Goal: Contribute content: Contribute content

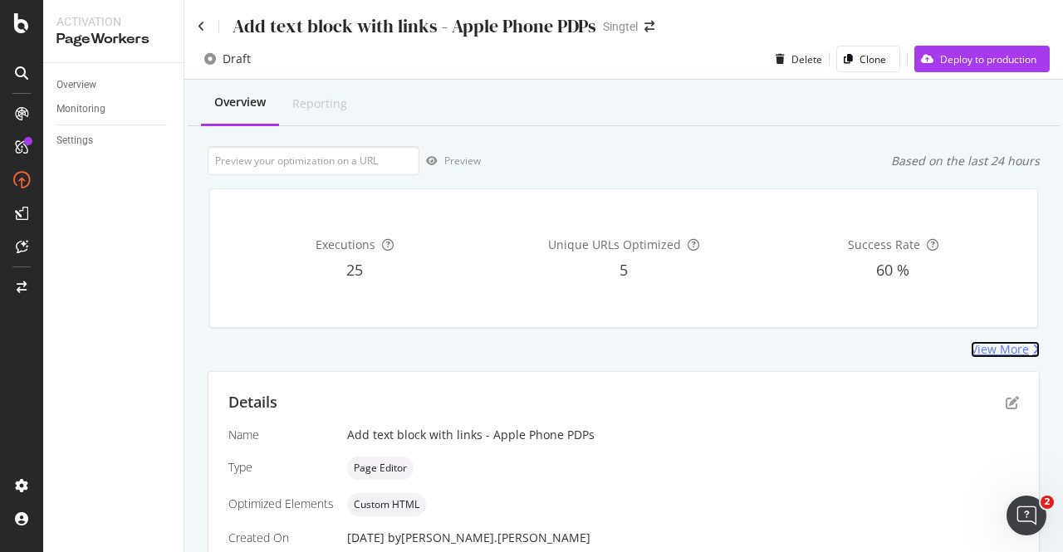
click at [994, 355] on div "View More" at bounding box center [1000, 349] width 58 height 17
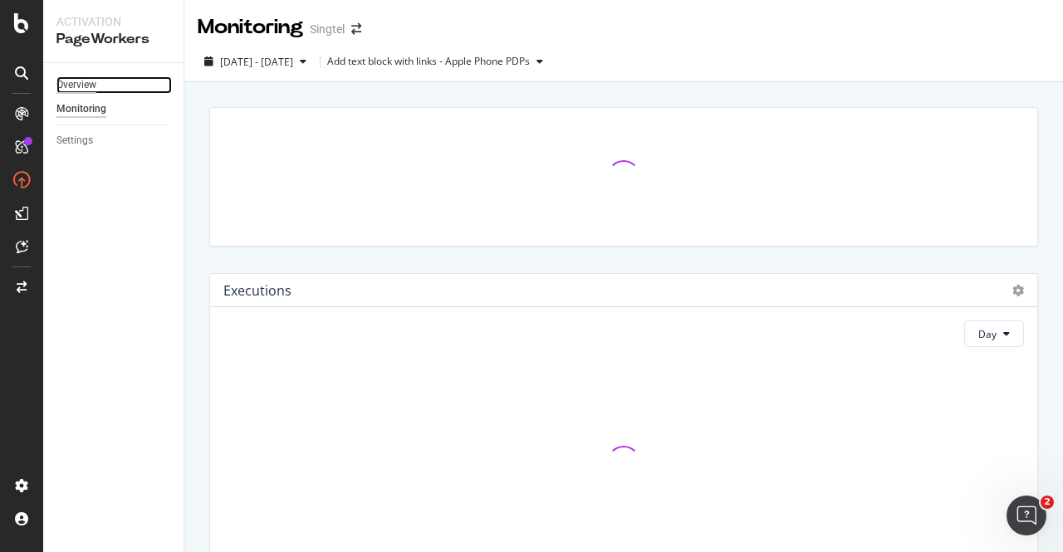
click at [85, 86] on div "Overview" at bounding box center [76, 84] width 40 height 17
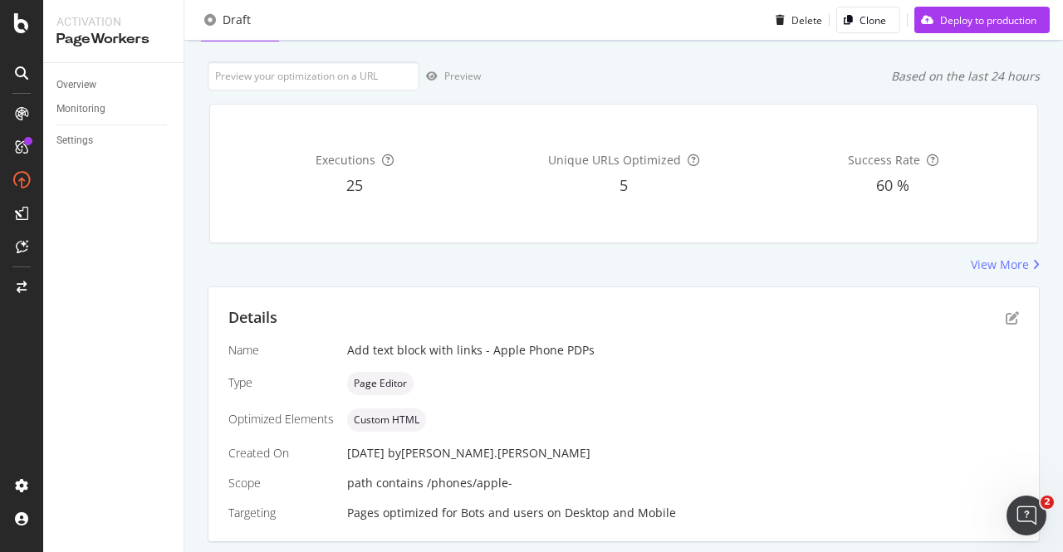
scroll to position [131, 0]
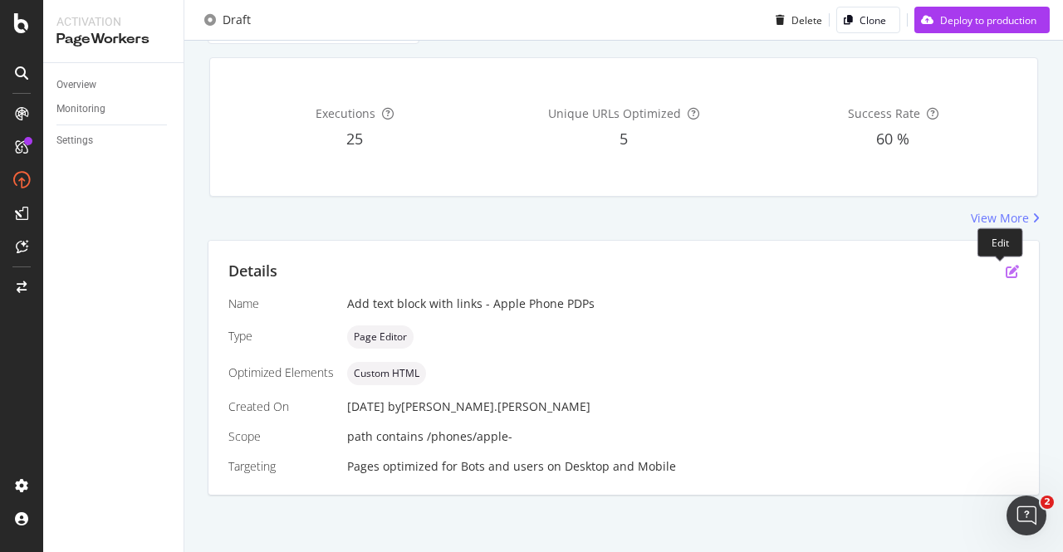
click at [1006, 269] on icon "pen-to-square" at bounding box center [1012, 271] width 13 height 13
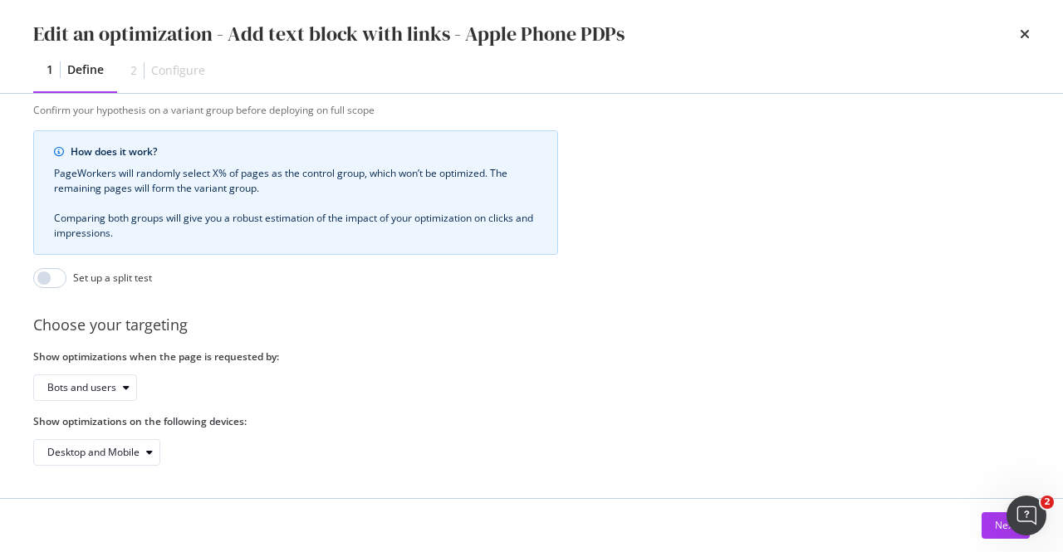
scroll to position [596, 0]
click at [995, 534] on div "Next" at bounding box center [1006, 525] width 22 height 25
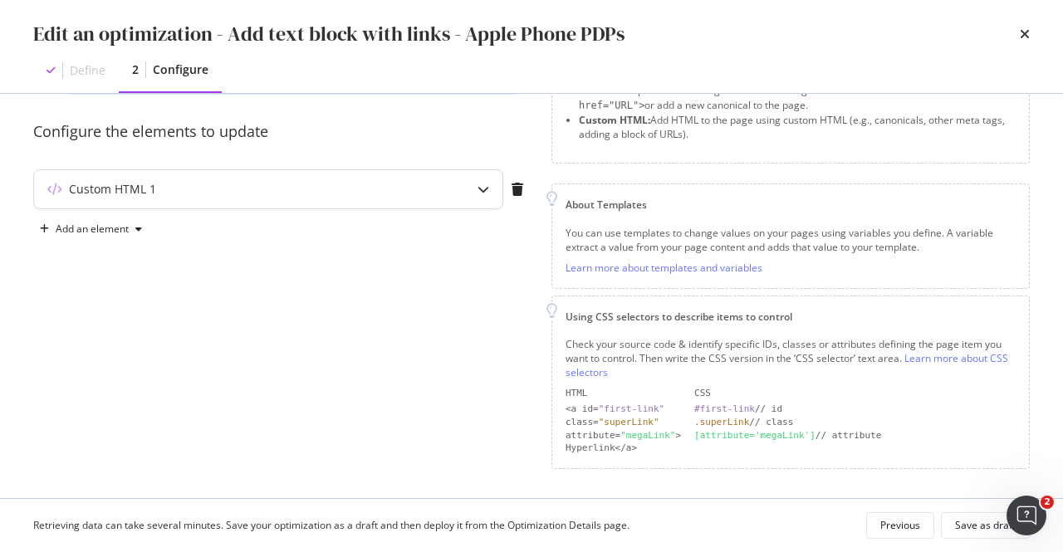
click at [469, 189] on div "modal" at bounding box center [483, 189] width 38 height 38
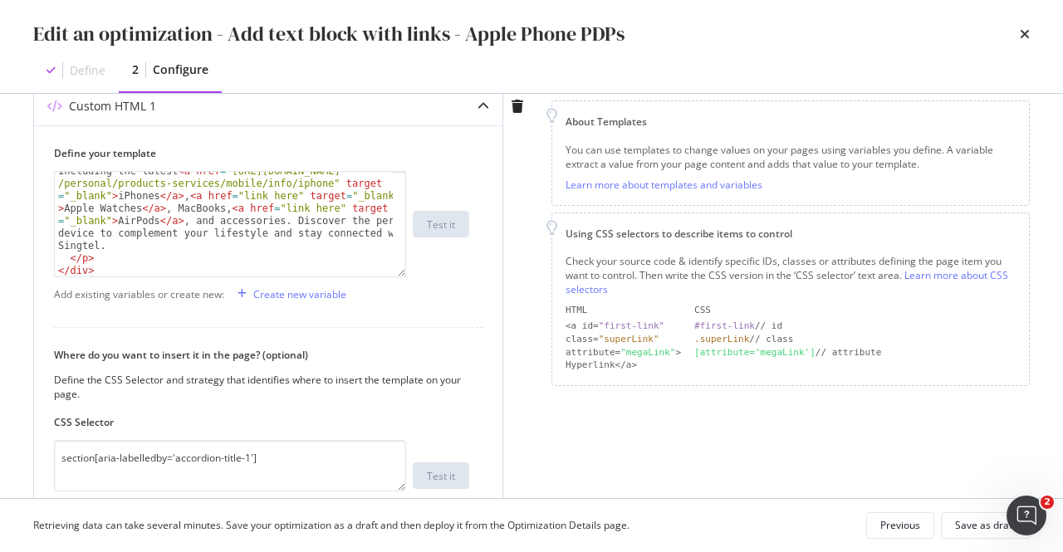
scroll to position [94, 0]
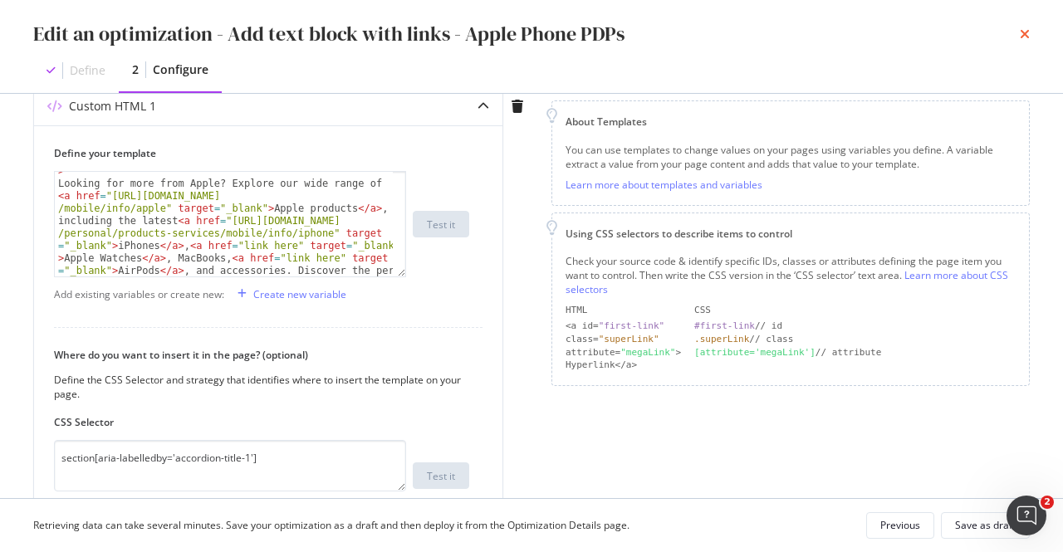
click at [1026, 27] on icon "times" at bounding box center [1025, 33] width 10 height 13
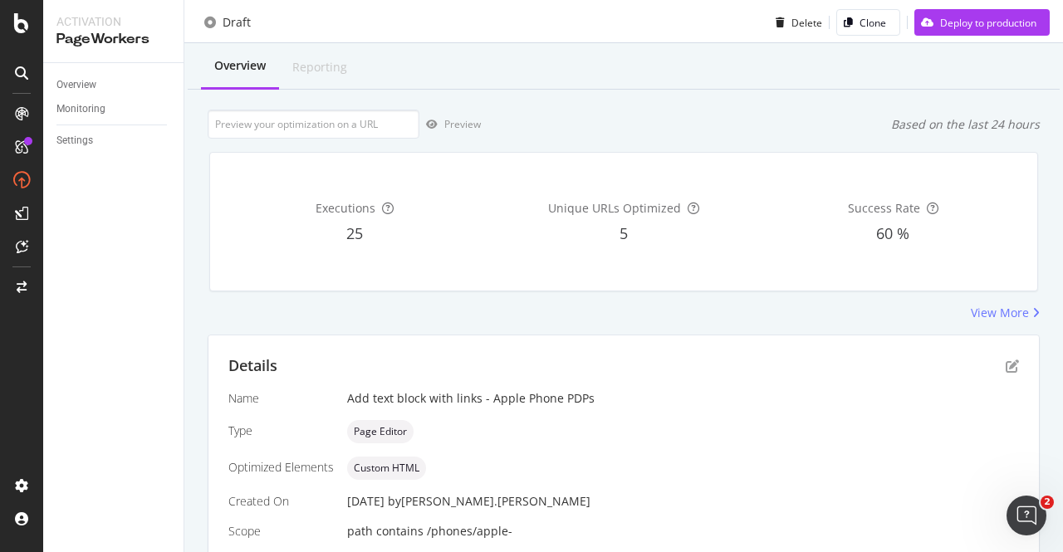
scroll to position [0, 0]
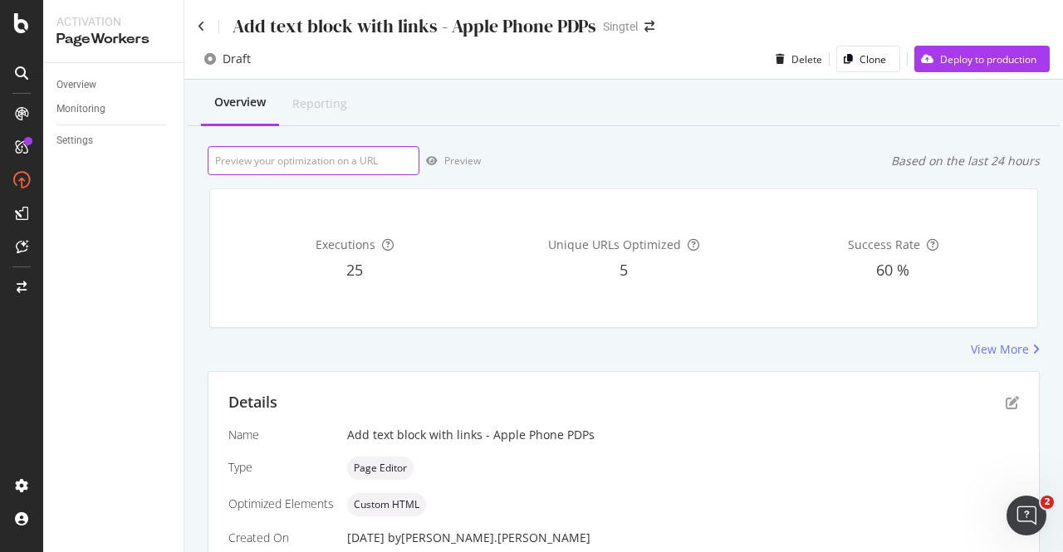
click at [352, 155] on input "url" at bounding box center [314, 160] width 212 height 29
paste input "https://shop.singtel.com/phones/apple-iphone-16-pro-max"
type input "https://shop.singtel.com/phones/apple-iphone-16-pro-max"
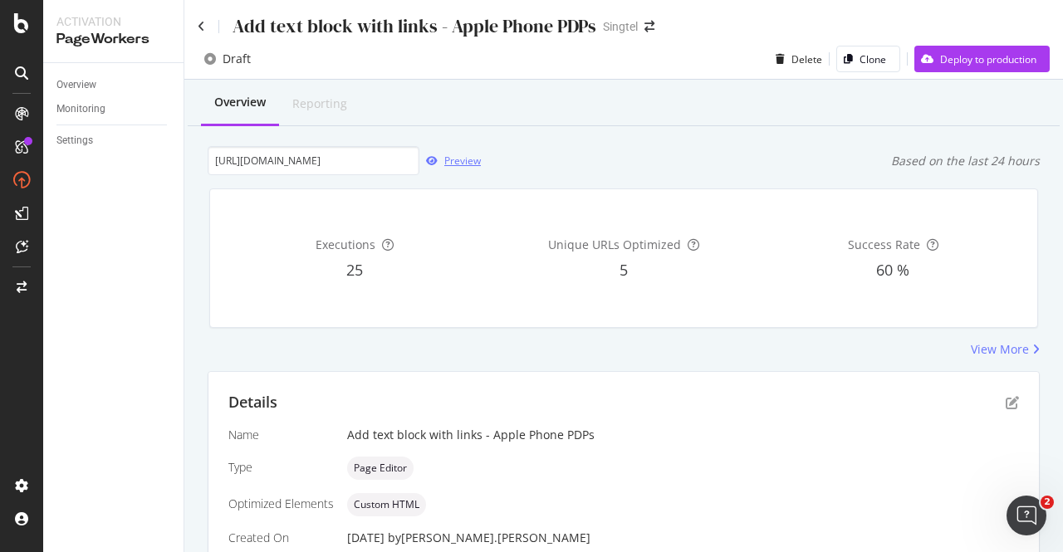
click at [434, 164] on icon "button" at bounding box center [432, 161] width 12 height 10
click at [1006, 406] on icon "pen-to-square" at bounding box center [1012, 402] width 13 height 13
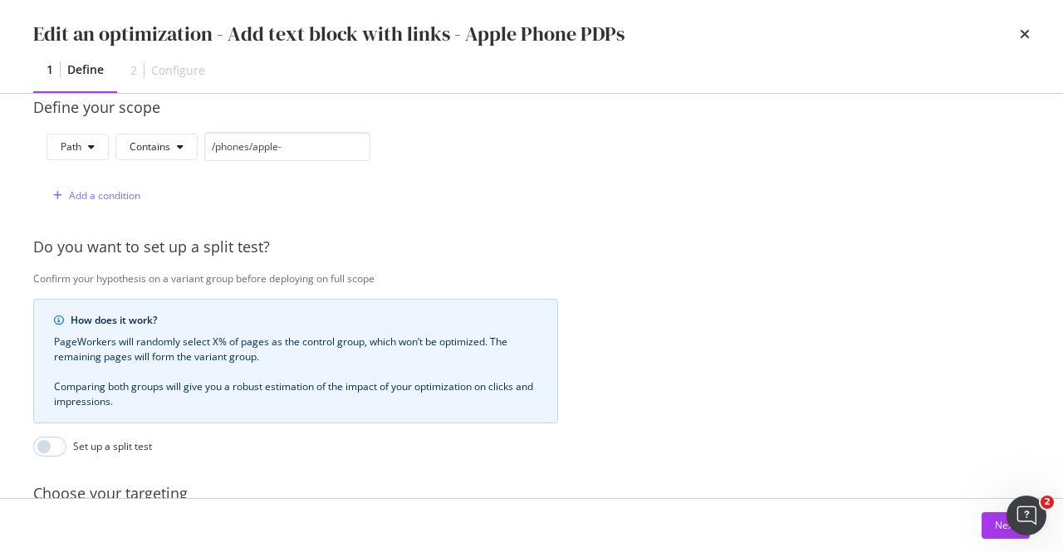
scroll to position [498, 0]
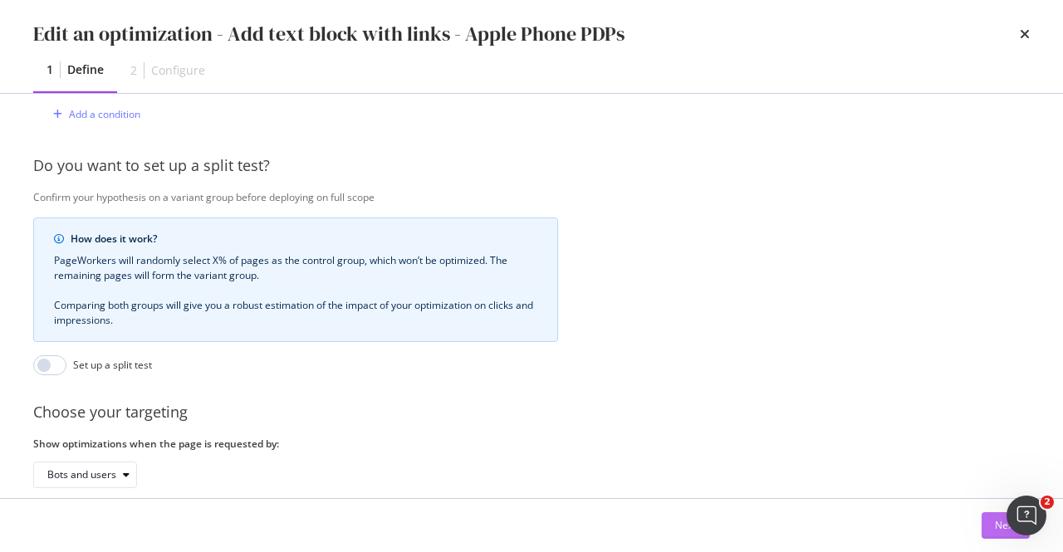
click at [991, 516] on button "Next" at bounding box center [1006, 526] width 48 height 27
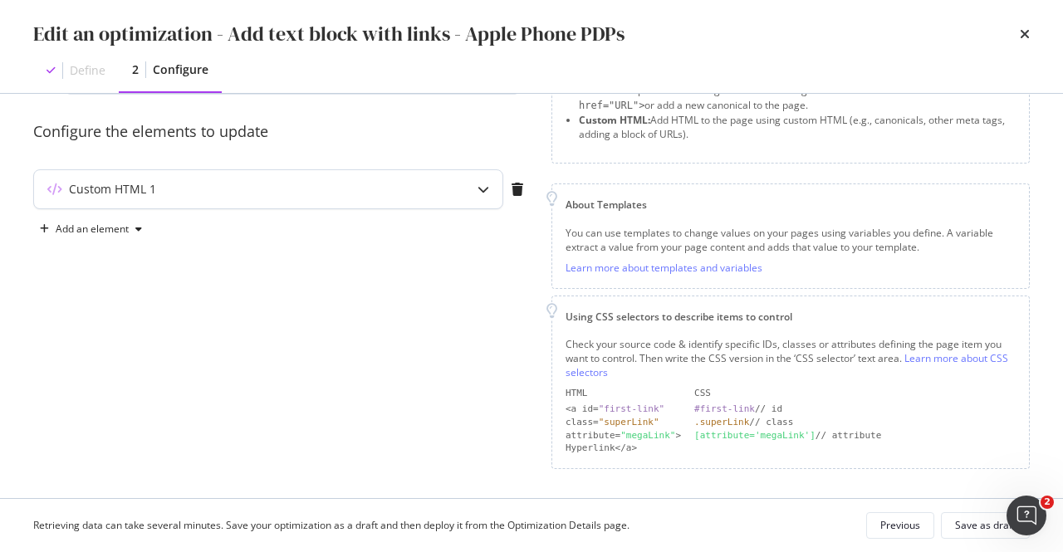
click at [381, 190] on div "Custom HTML 1" at bounding box center [235, 189] width 403 height 17
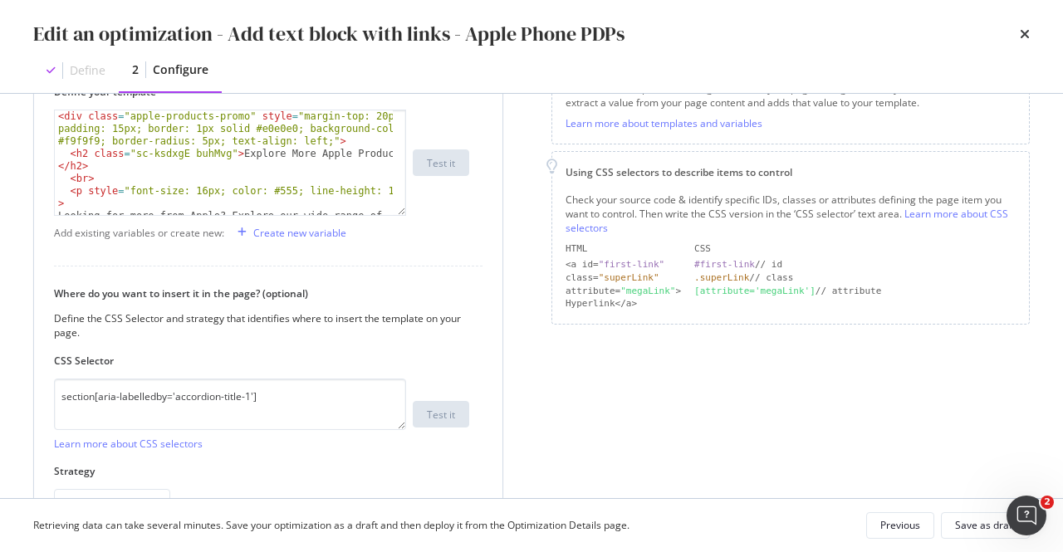
scroll to position [378, 0]
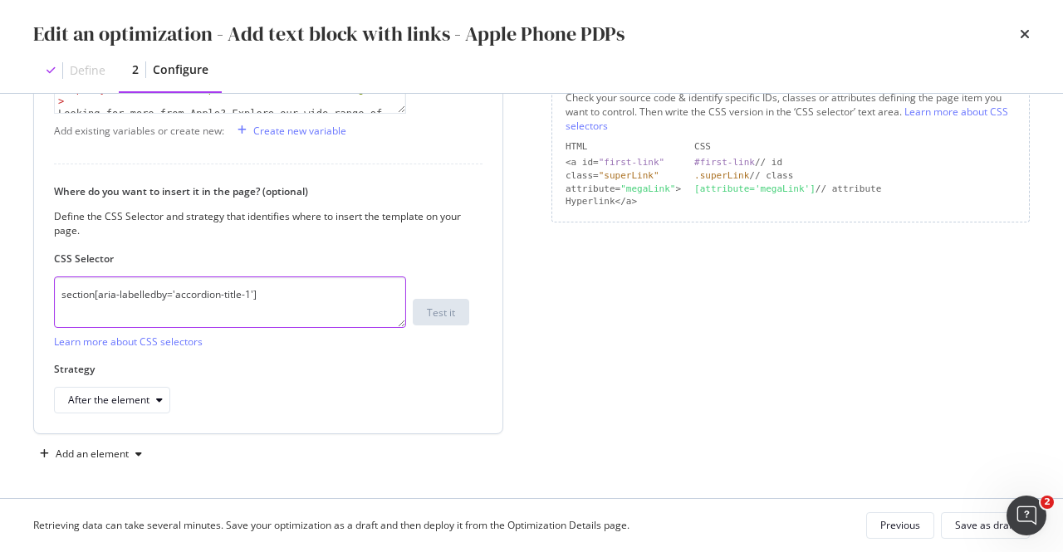
click at [161, 300] on textarea "section[aria-labelledby='accordion-title-1']" at bounding box center [230, 303] width 352 height 52
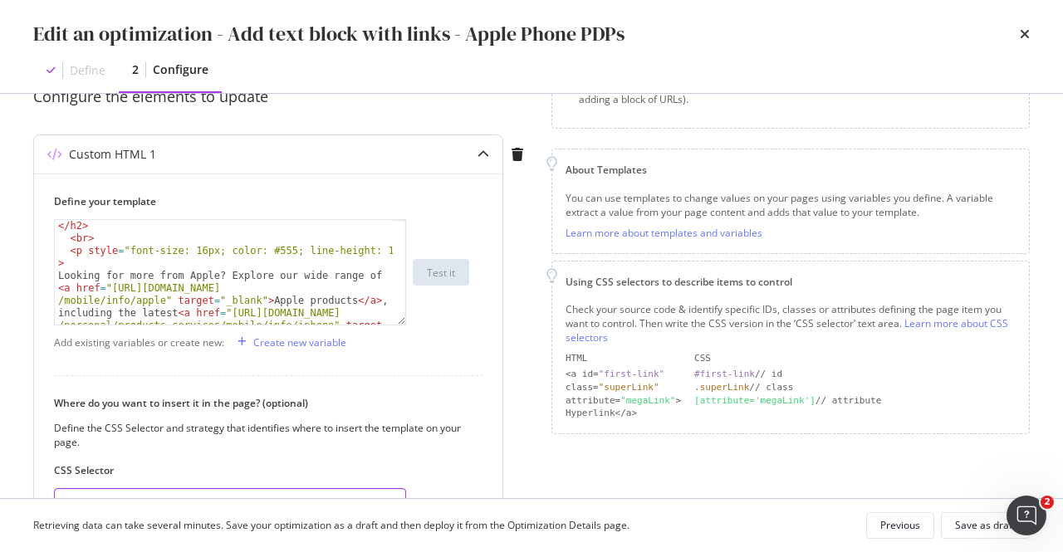
scroll to position [100, 0]
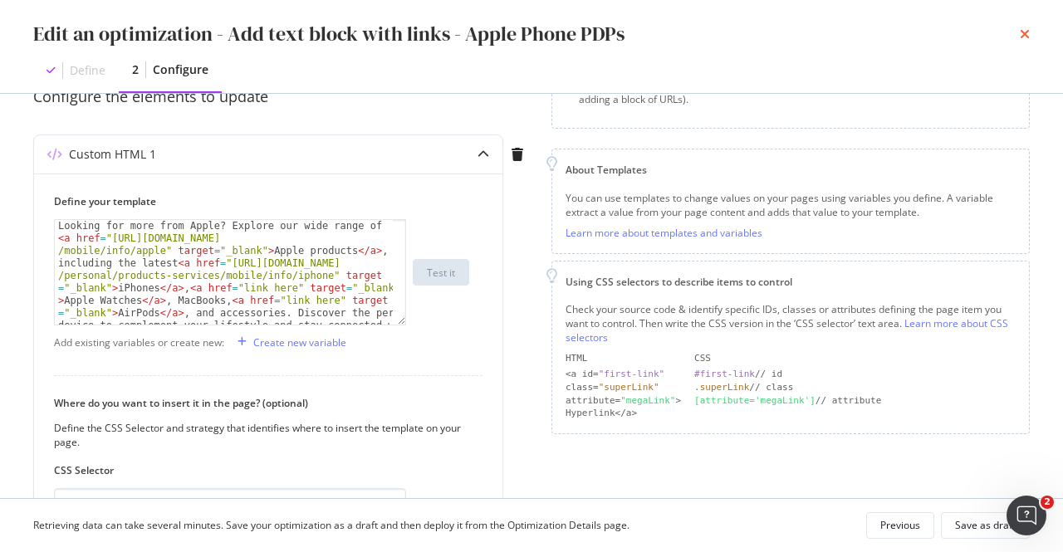
click at [1027, 32] on icon "times" at bounding box center [1025, 33] width 10 height 13
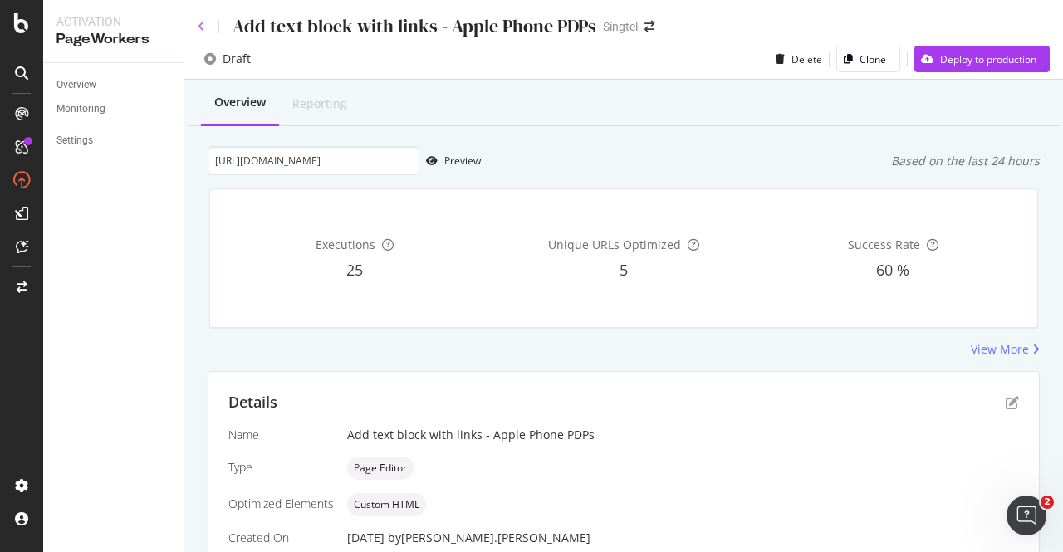
click at [198, 24] on div "Add text block with links - Apple Phone PDPs Singtel" at bounding box center [623, 19] width 879 height 39
click at [200, 25] on icon at bounding box center [201, 27] width 7 height 12
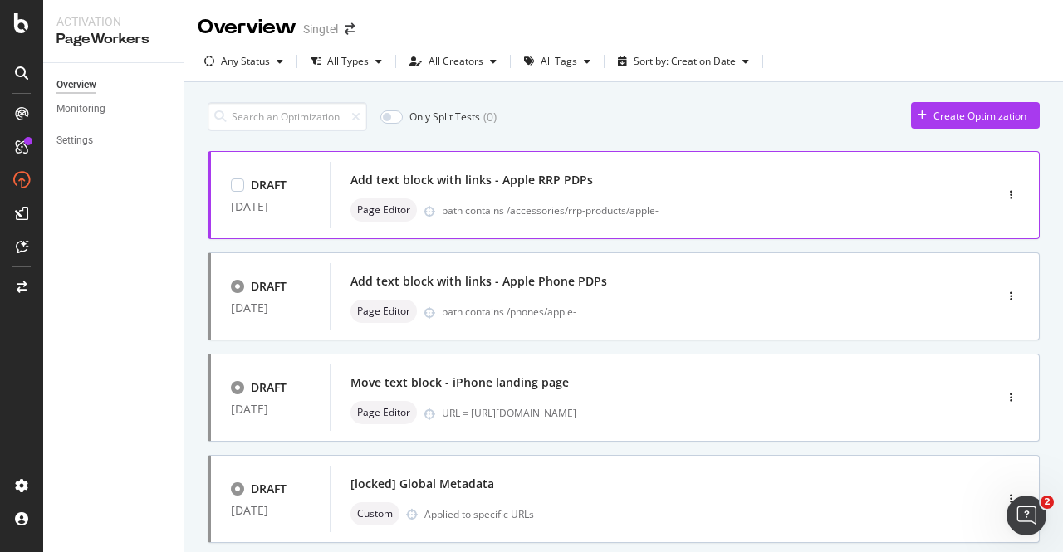
click at [577, 183] on div "Add text block with links - Apple RRP PDPs" at bounding box center [472, 180] width 243 height 17
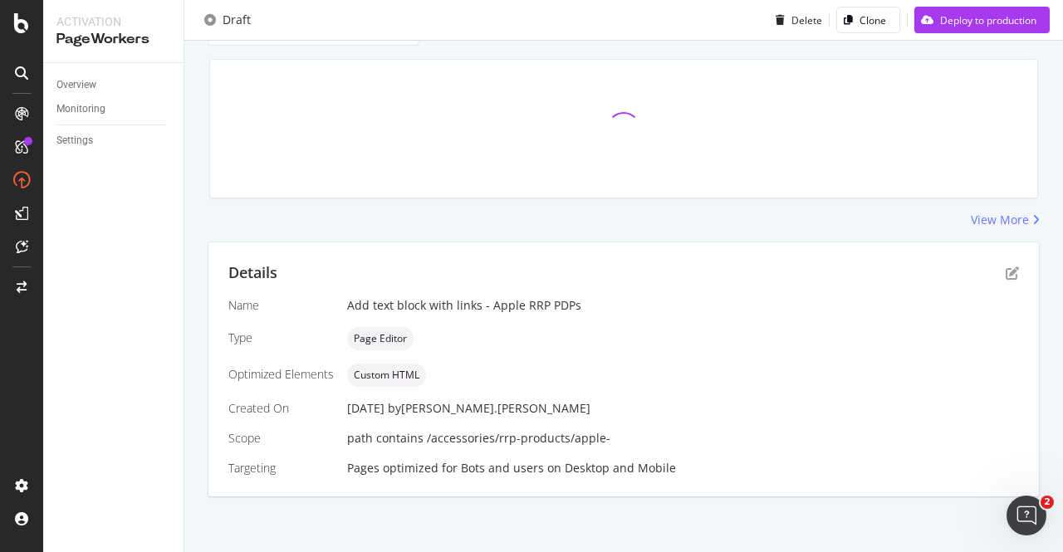
scroll to position [131, 0]
click at [1006, 269] on icon "pen-to-square" at bounding box center [1012, 271] width 13 height 13
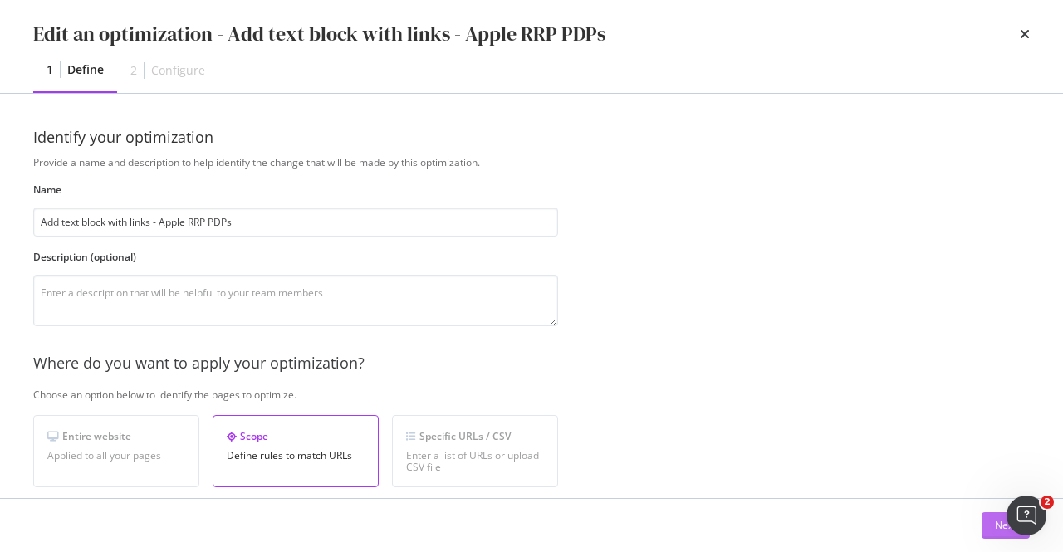
click at [993, 523] on button "Next" at bounding box center [1006, 526] width 48 height 27
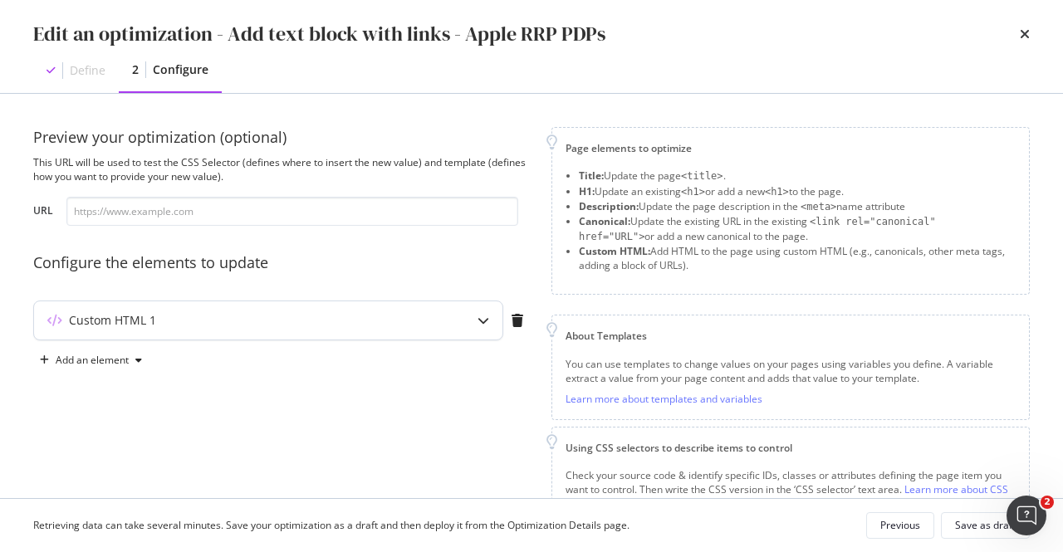
click at [469, 317] on div "modal" at bounding box center [483, 321] width 38 height 38
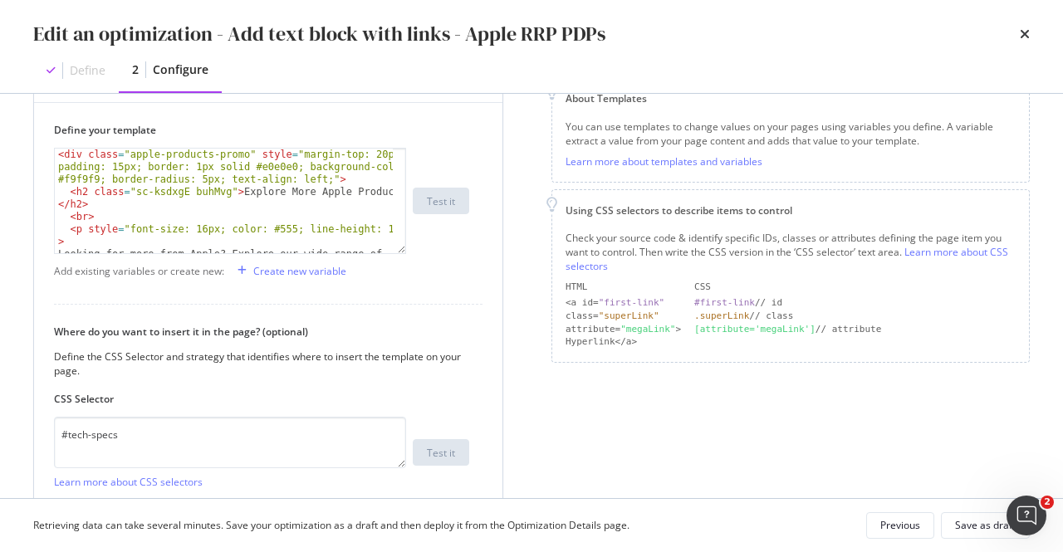
scroll to position [378, 0]
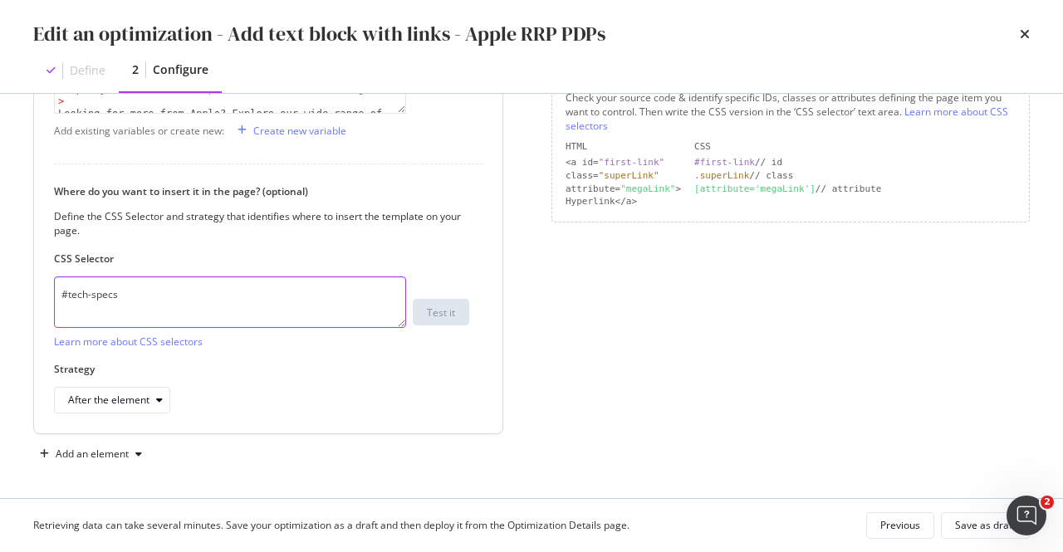
click at [261, 302] on textarea "#tech-specs" at bounding box center [230, 303] width 352 height 52
click at [1027, 34] on icon "times" at bounding box center [1025, 33] width 10 height 13
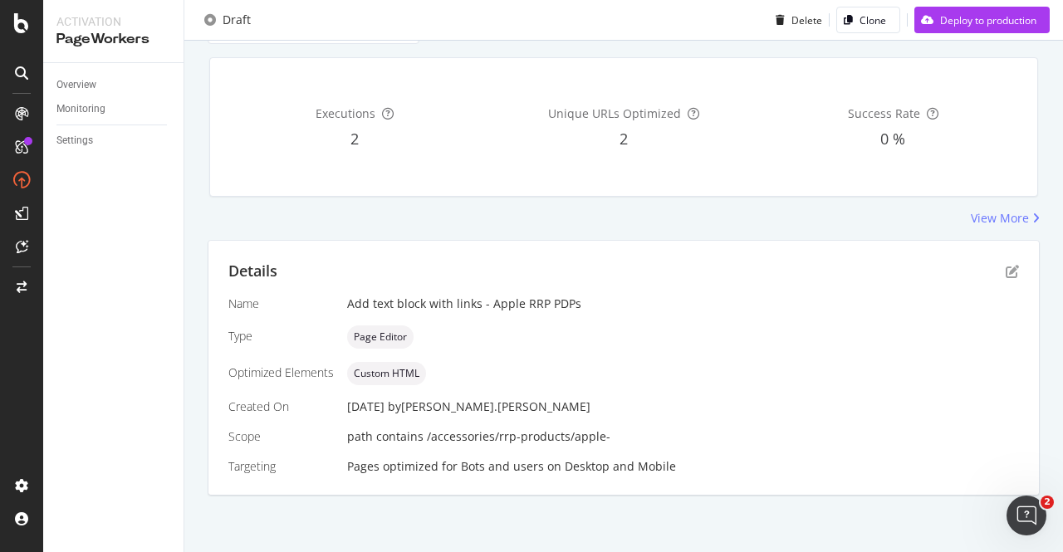
scroll to position [0, 0]
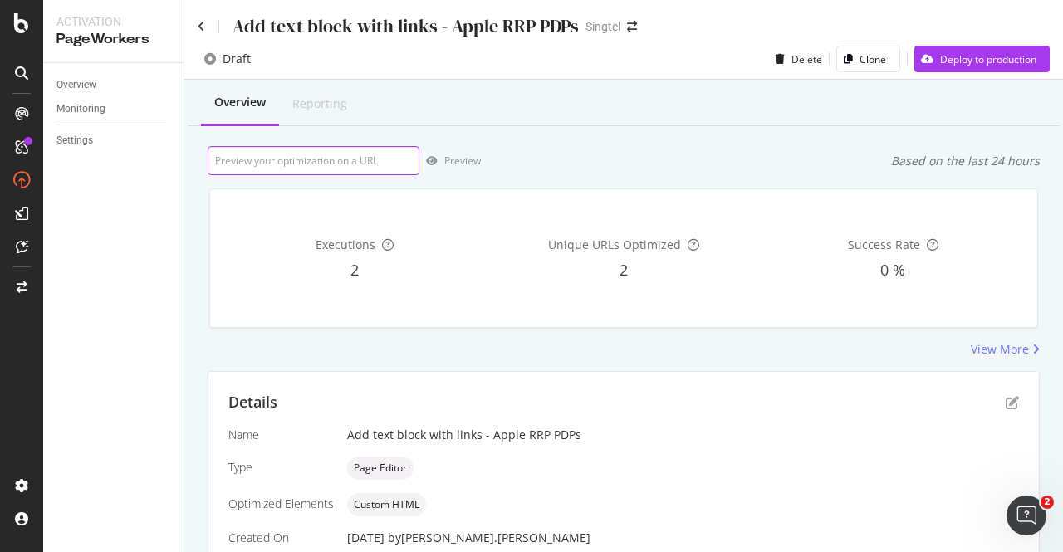
click at [372, 161] on input "url" at bounding box center [314, 160] width 212 height 29
paste input "https://shop.singtel.com/accessories/rrp-products/apple-iphone-16-pro-max"
type input "https://shop.singtel.com/accessories/rrp-products/apple-iphone-16-pro-max"
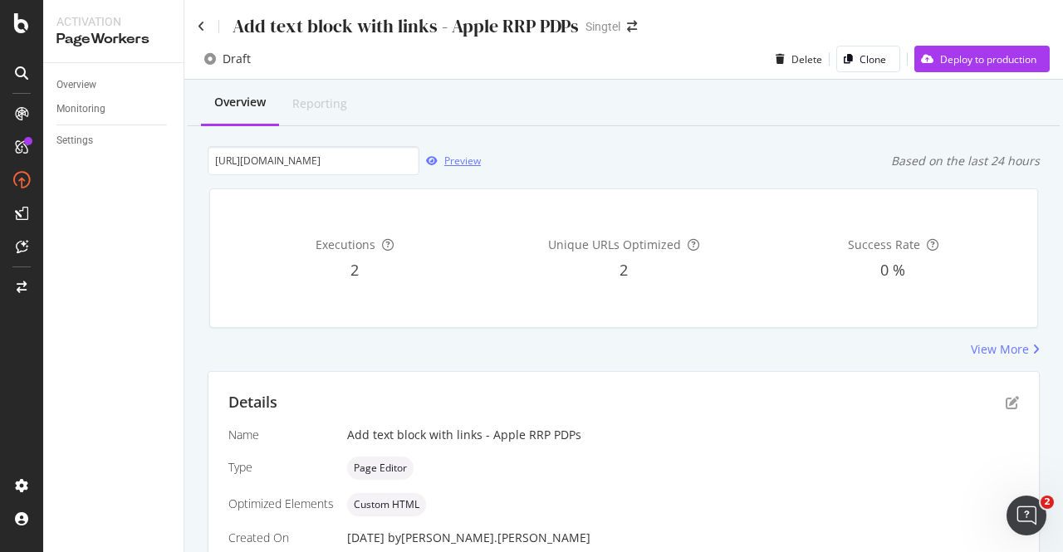
click at [462, 164] on div "Preview" at bounding box center [462, 161] width 37 height 14
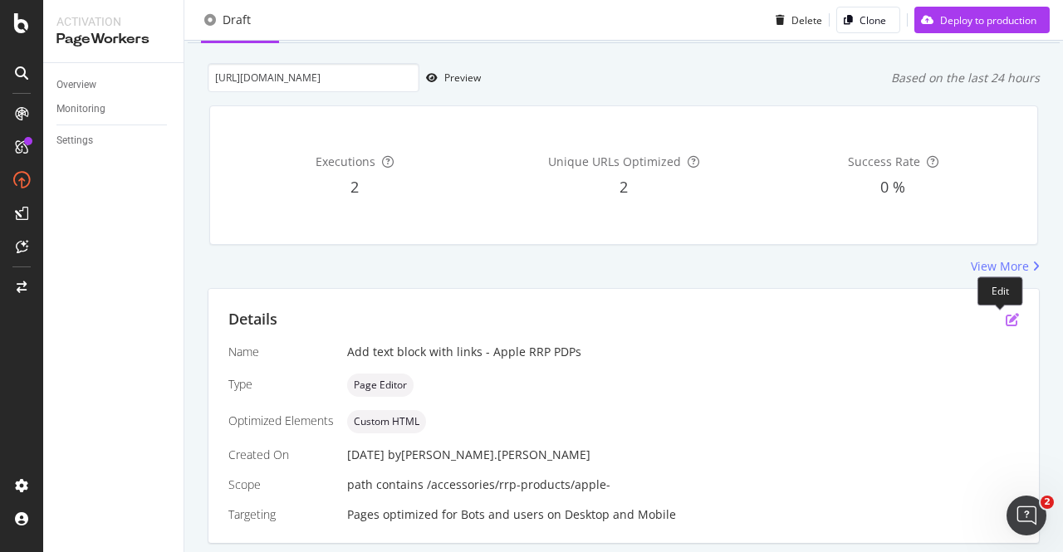
click at [1006, 317] on icon "pen-to-square" at bounding box center [1012, 319] width 13 height 13
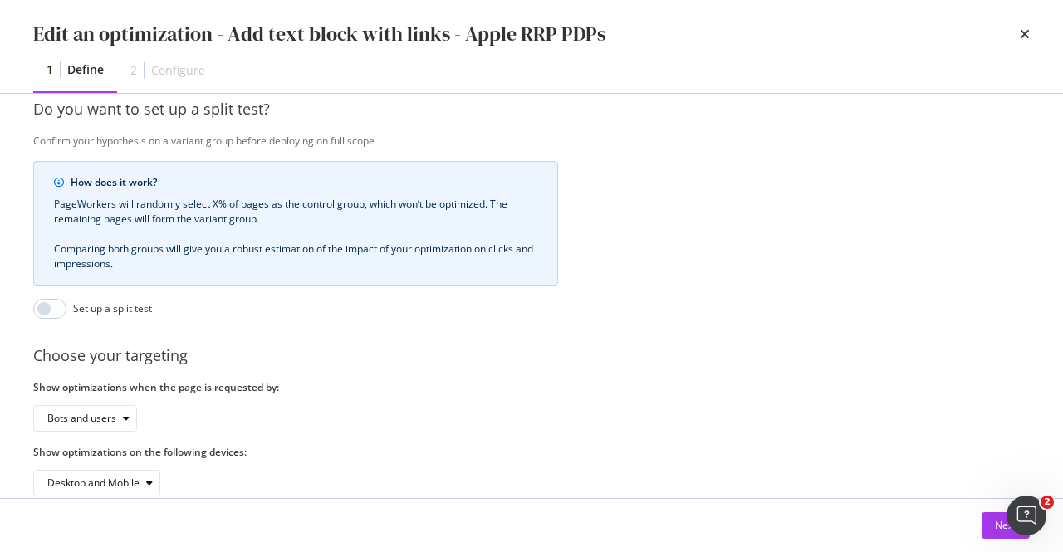
scroll to position [596, 0]
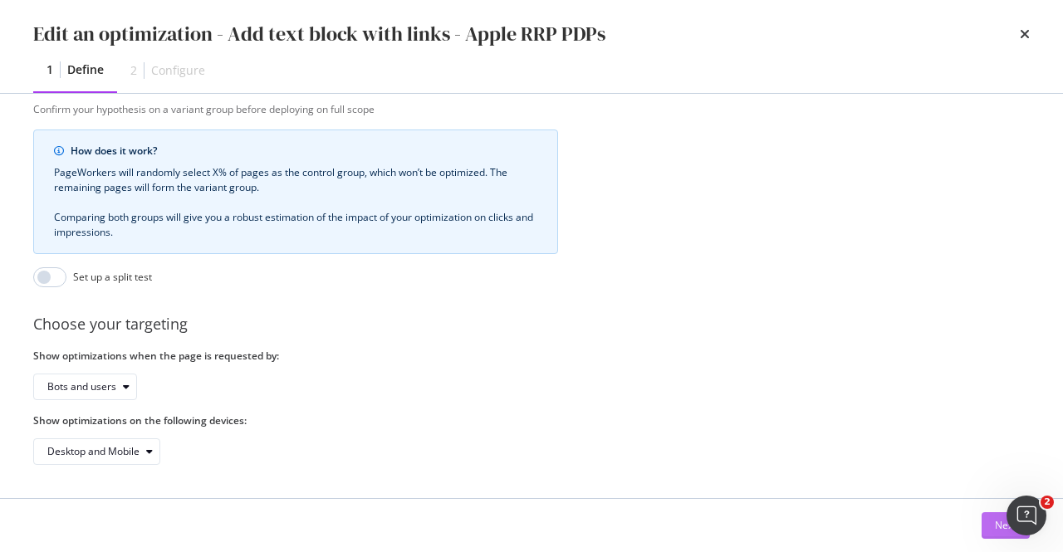
click at [992, 523] on button "Next" at bounding box center [1006, 526] width 48 height 27
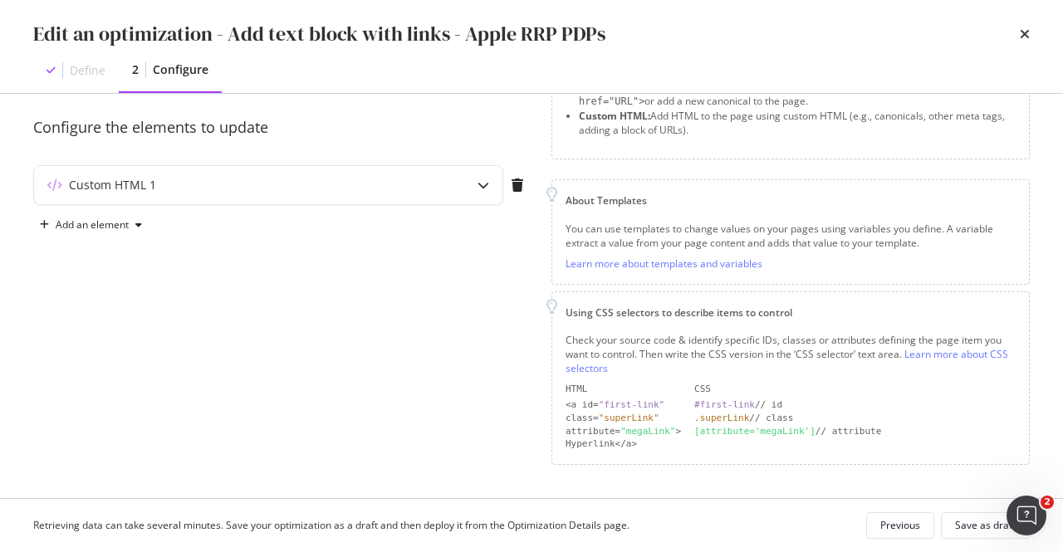
scroll to position [131, 0]
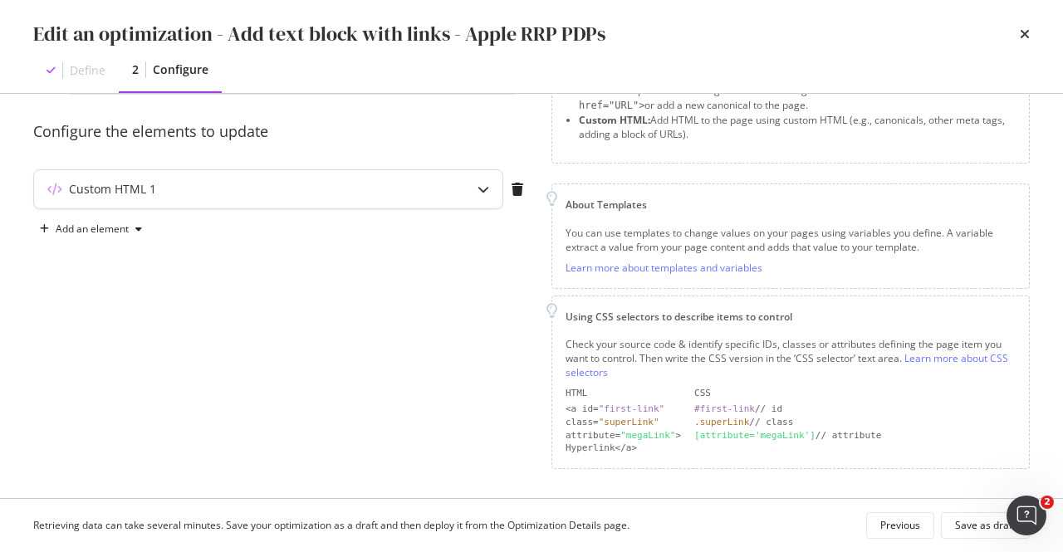
click at [373, 185] on div "Custom HTML 1" at bounding box center [235, 189] width 403 height 17
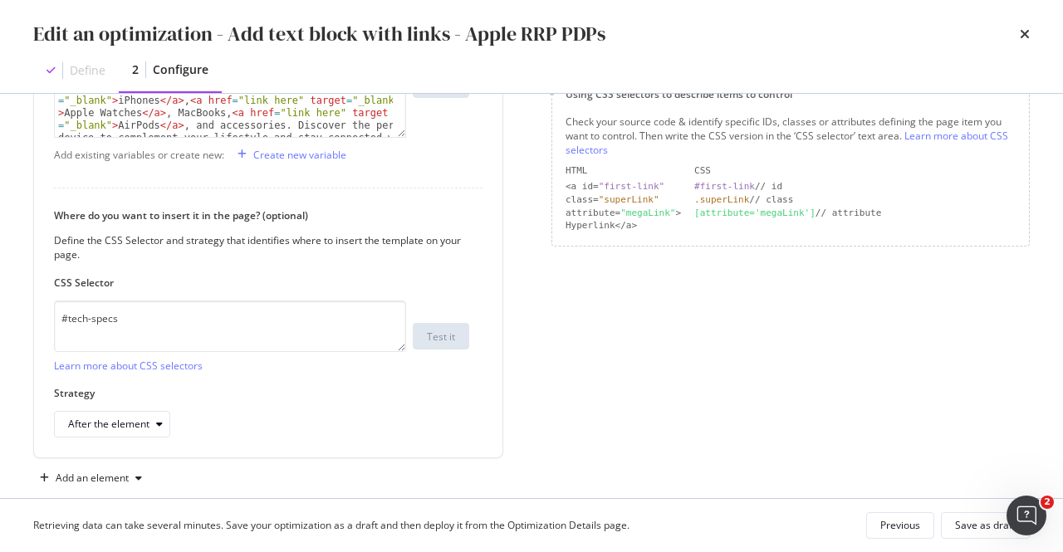
scroll to position [378, 0]
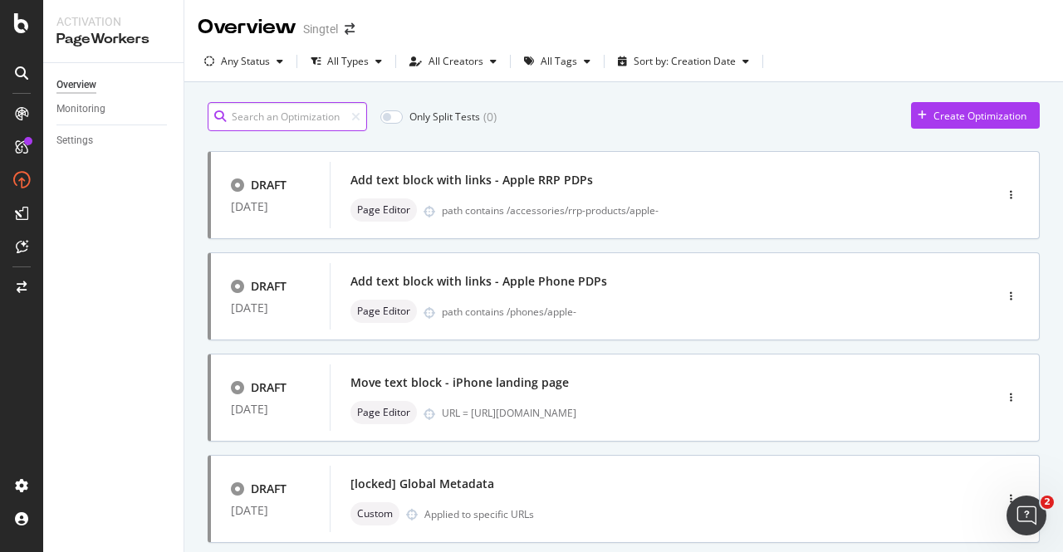
click at [308, 118] on input at bounding box center [288, 116] width 160 height 29
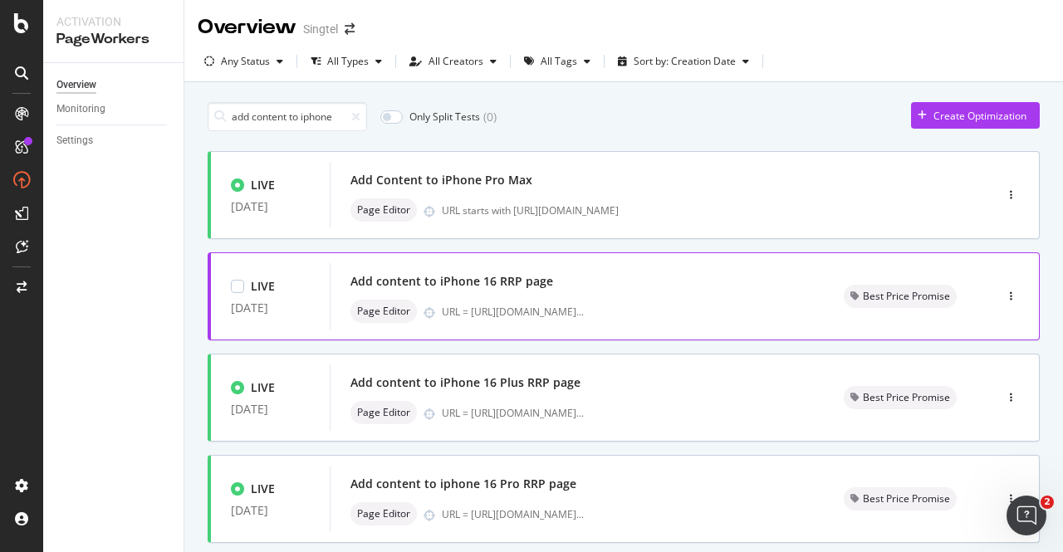
click at [520, 283] on div "Add content to iPhone 16 RRP page" at bounding box center [452, 281] width 203 height 17
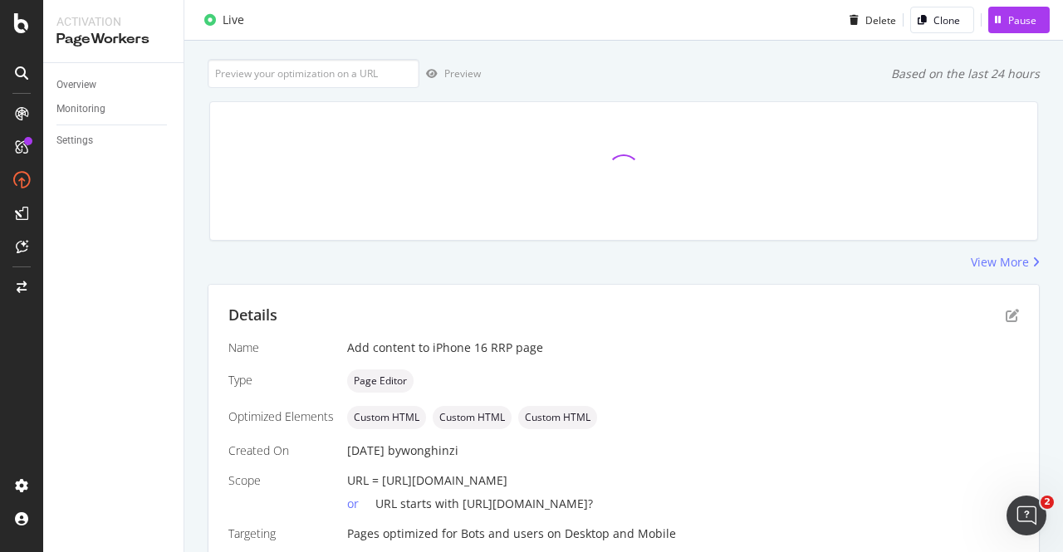
scroll to position [155, 0]
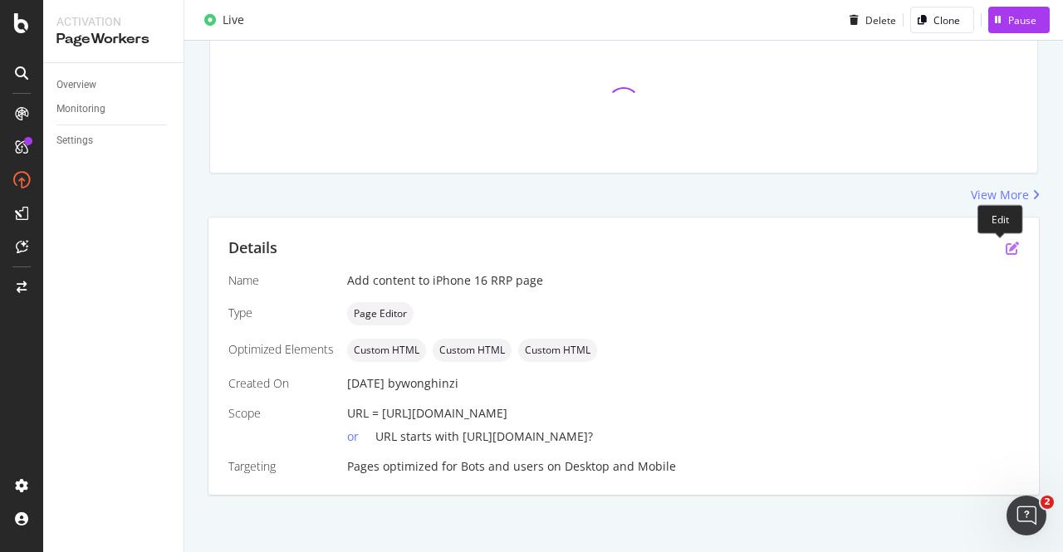
click at [1006, 245] on icon "pen-to-square" at bounding box center [1012, 248] width 13 height 13
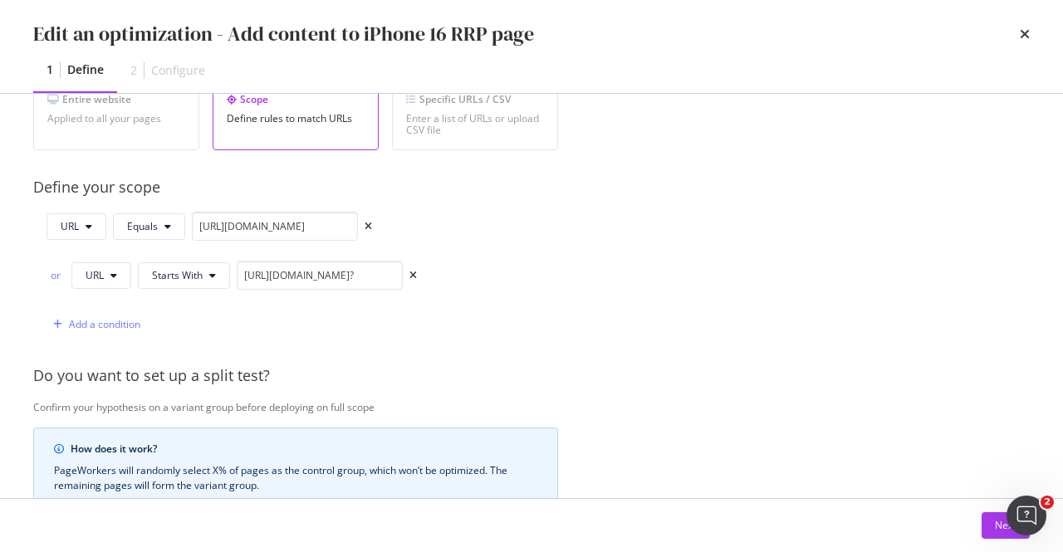
scroll to position [498, 0]
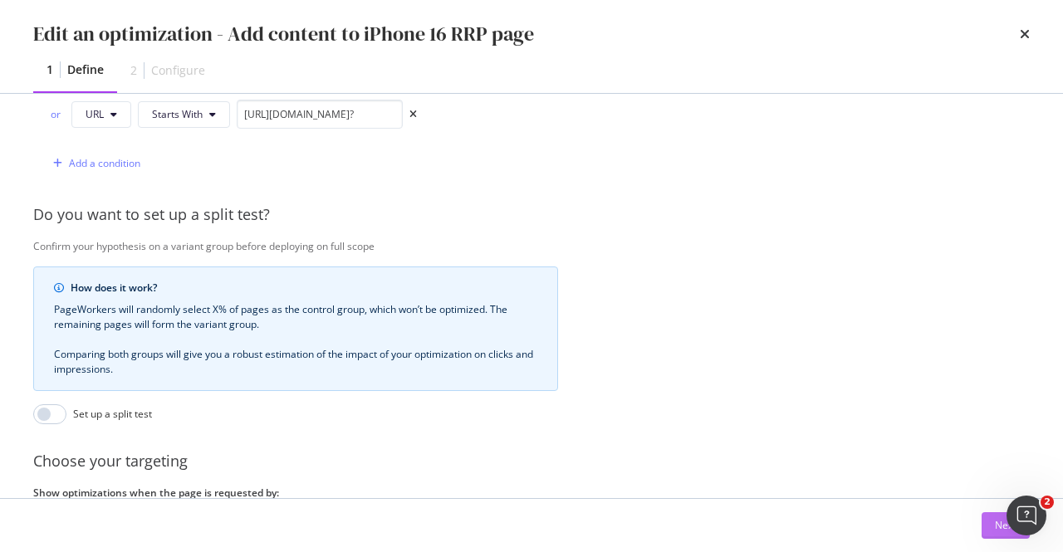
click at [992, 524] on button "Next" at bounding box center [1006, 526] width 48 height 27
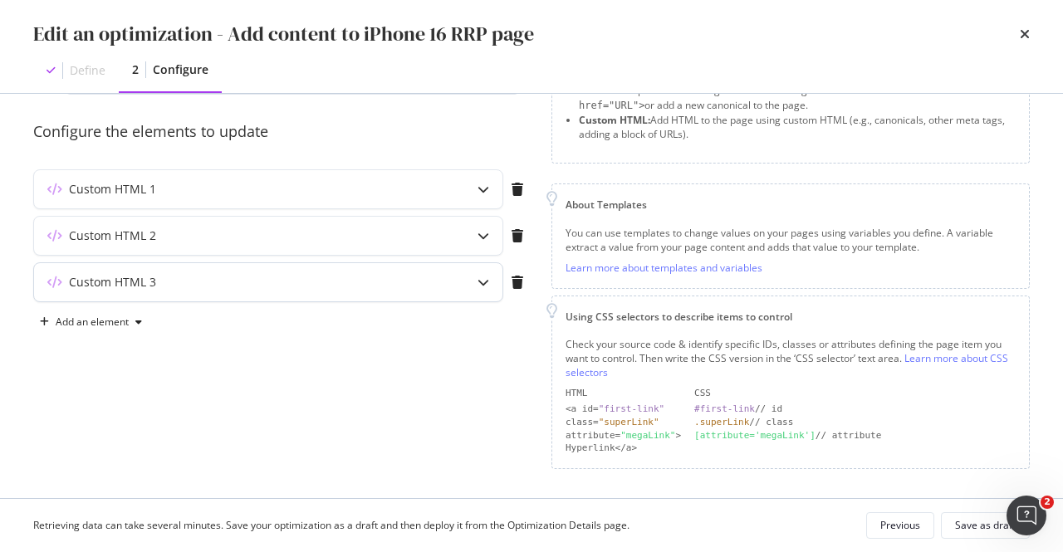
click at [467, 272] on div "modal" at bounding box center [483, 282] width 38 height 38
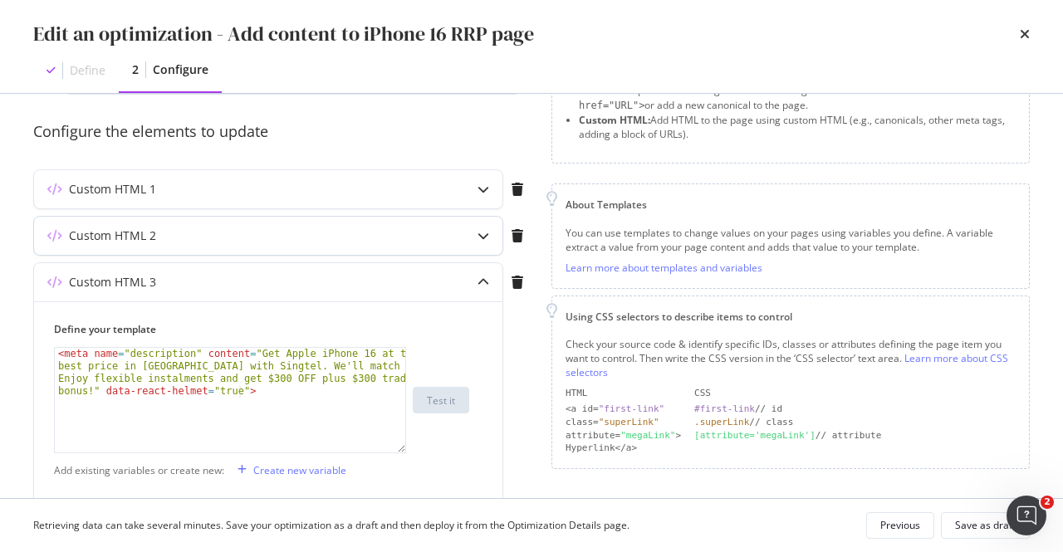
click at [482, 226] on div "modal" at bounding box center [483, 236] width 38 height 38
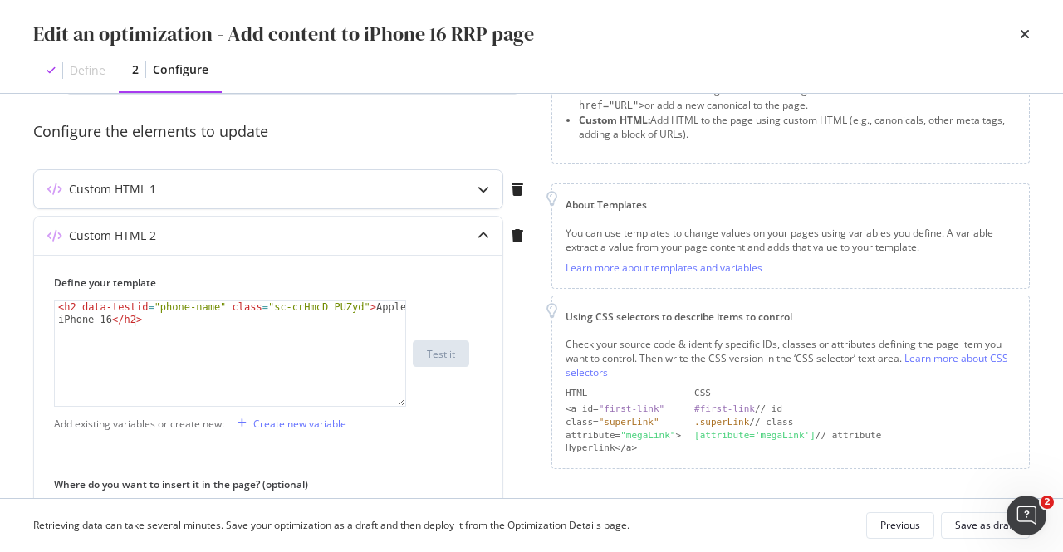
click at [484, 195] on div "modal" at bounding box center [483, 189] width 38 height 38
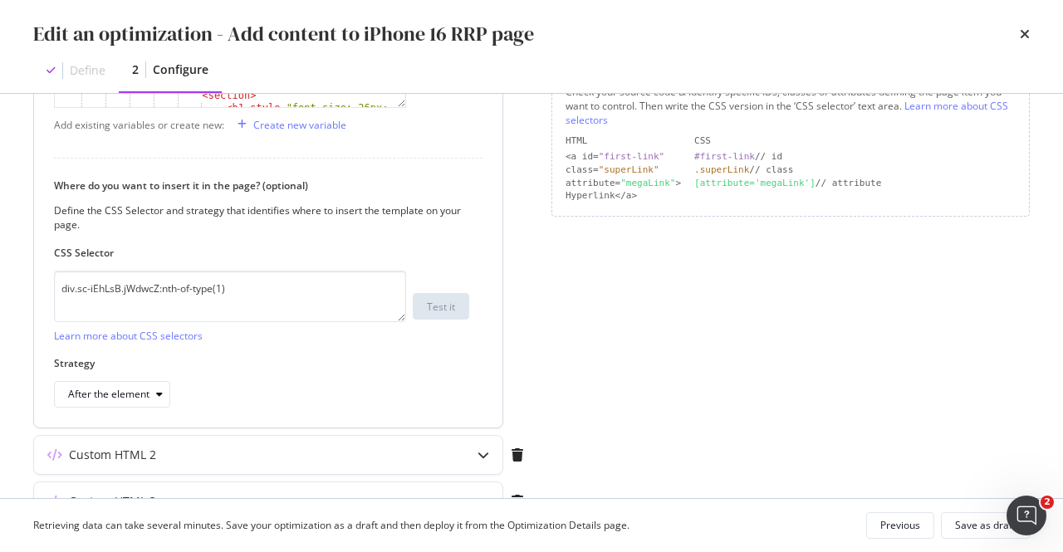
scroll to position [464, 0]
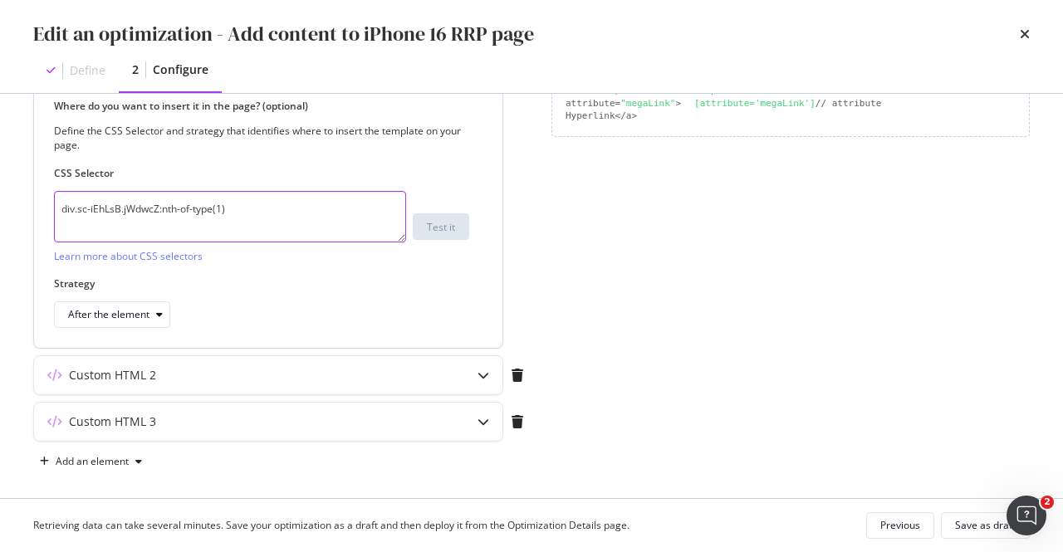
click at [93, 205] on textarea "div.sc-iEhLsB.jWdwcZ:nth-of-type(1)" at bounding box center [230, 217] width 352 height 52
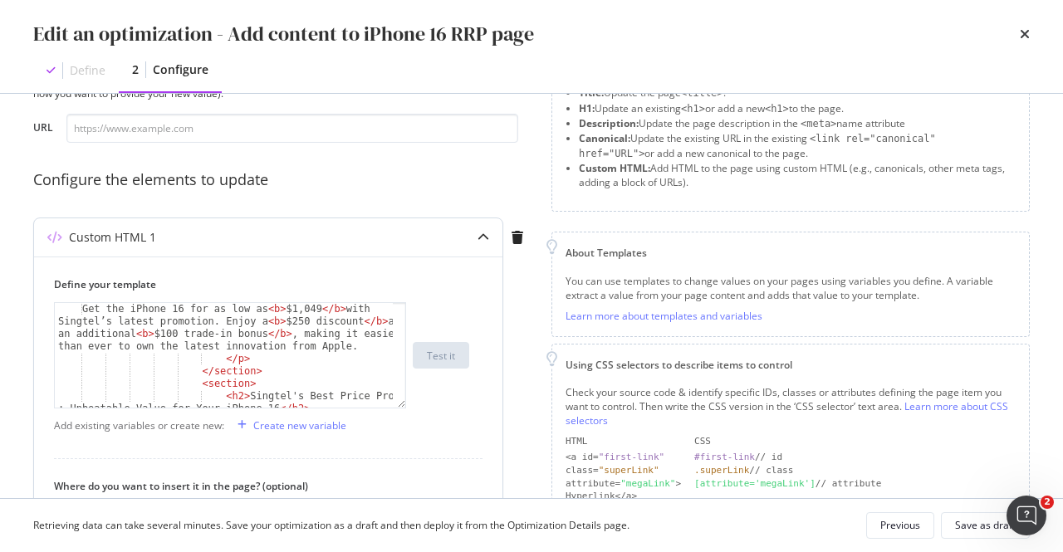
scroll to position [299, 0]
